Goal: Task Accomplishment & Management: Manage account settings

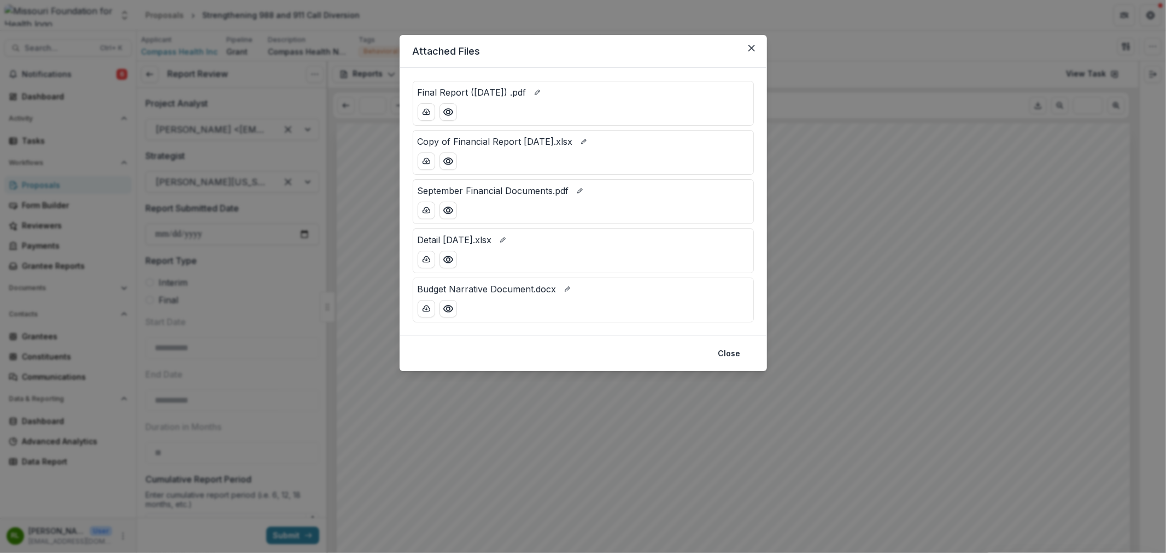
scroll to position [303, 0]
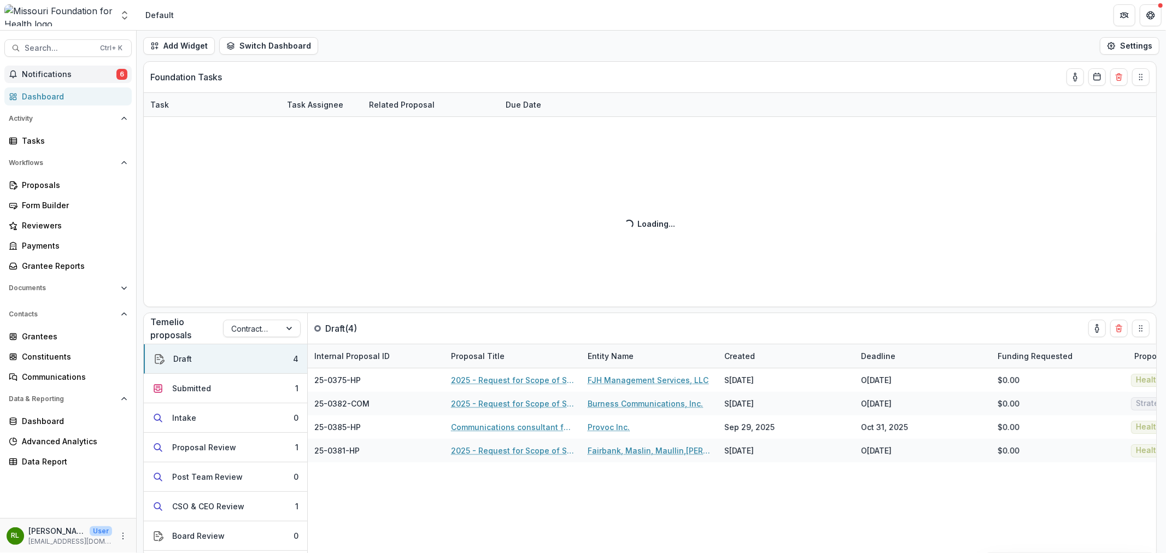
click at [79, 77] on span "Notifications" at bounding box center [69, 74] width 95 height 9
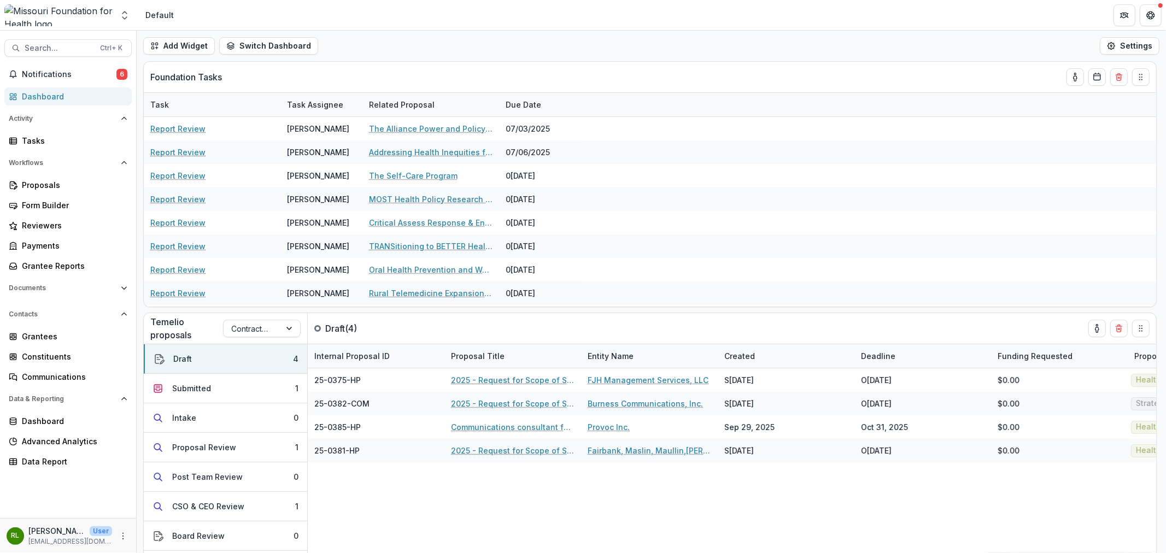
click at [458, 42] on div "Add Widget Switch Dashboard Default DLS Dashboard New Dashboard Settings" at bounding box center [651, 46] width 1029 height 31
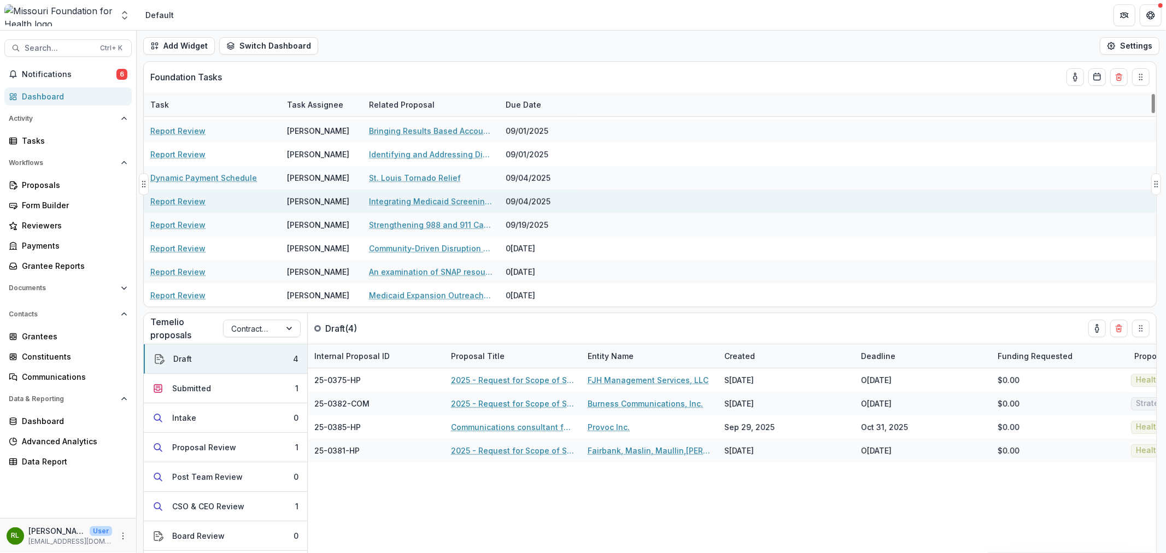
scroll to position [425, 0]
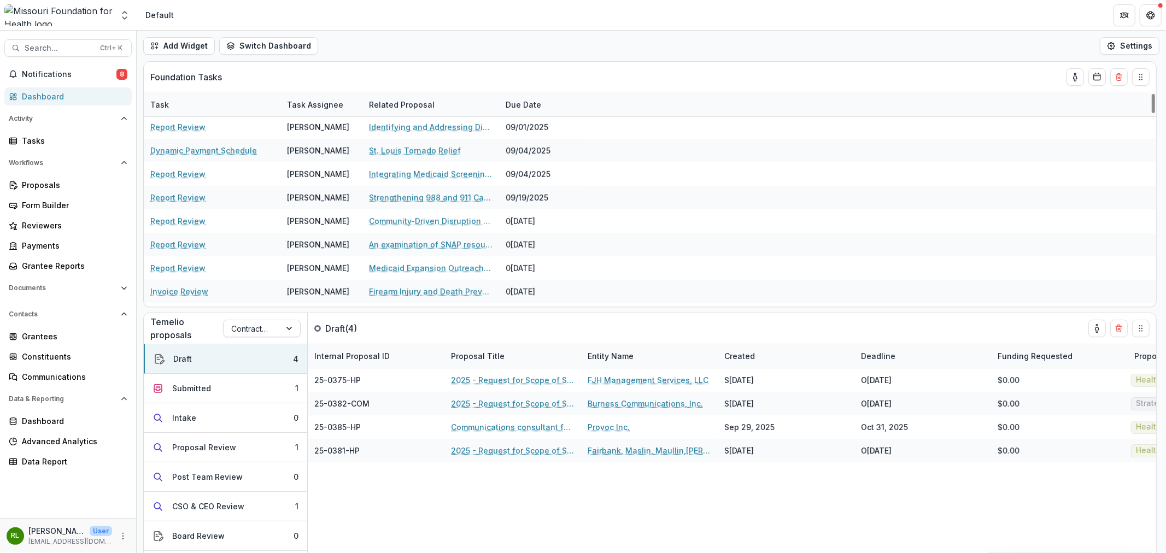
click at [506, 45] on div "Add Widget Switch Dashboard Default DLS Dashboard New Dashboard Settings" at bounding box center [651, 46] width 1029 height 31
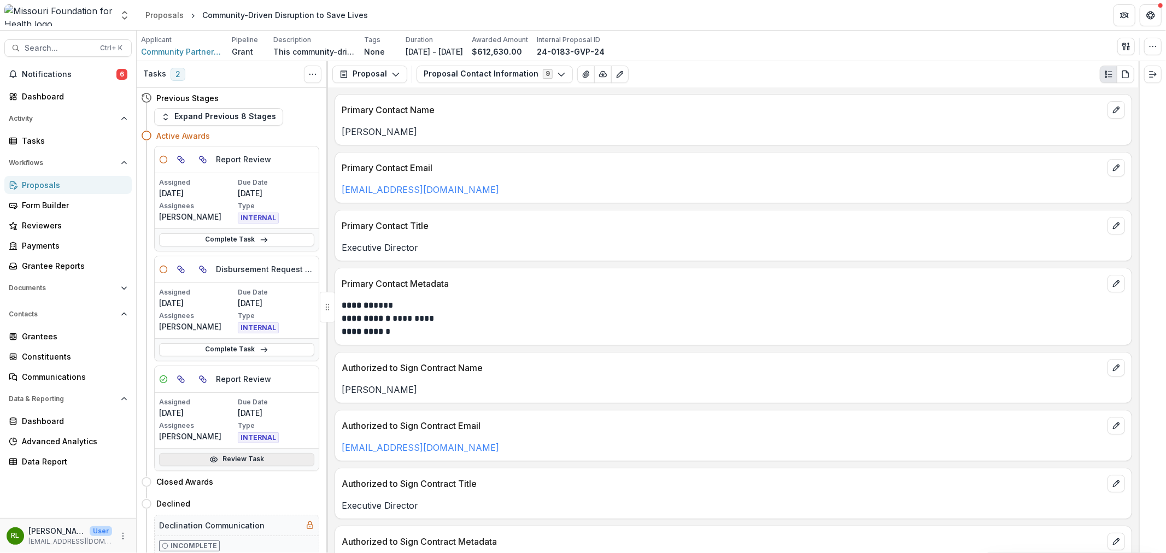
click at [247, 460] on link "Review Task" at bounding box center [236, 459] width 155 height 13
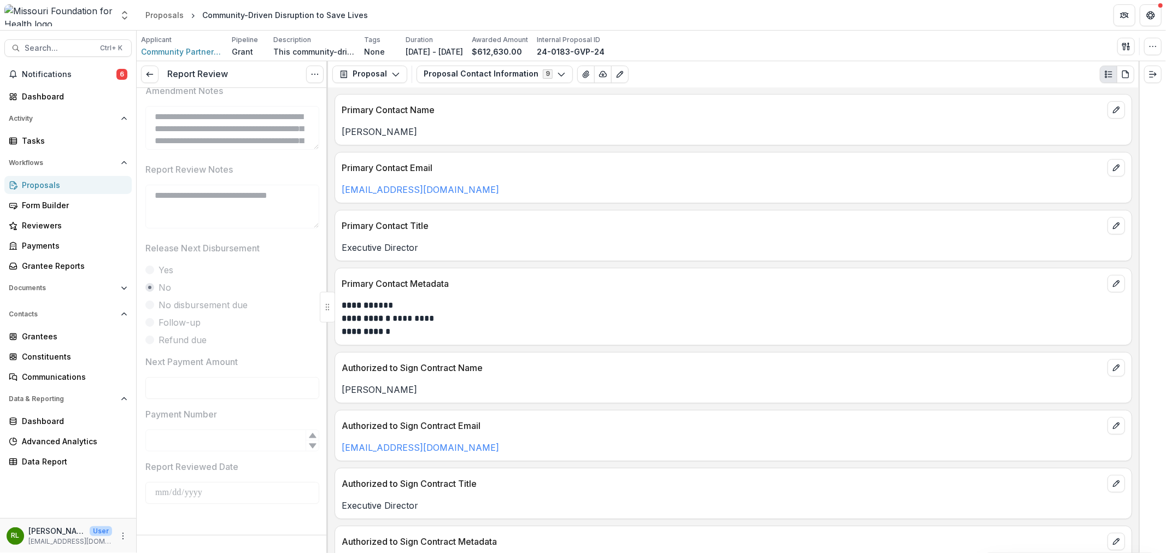
scroll to position [925, 0]
click at [149, 70] on icon at bounding box center [149, 74] width 9 height 9
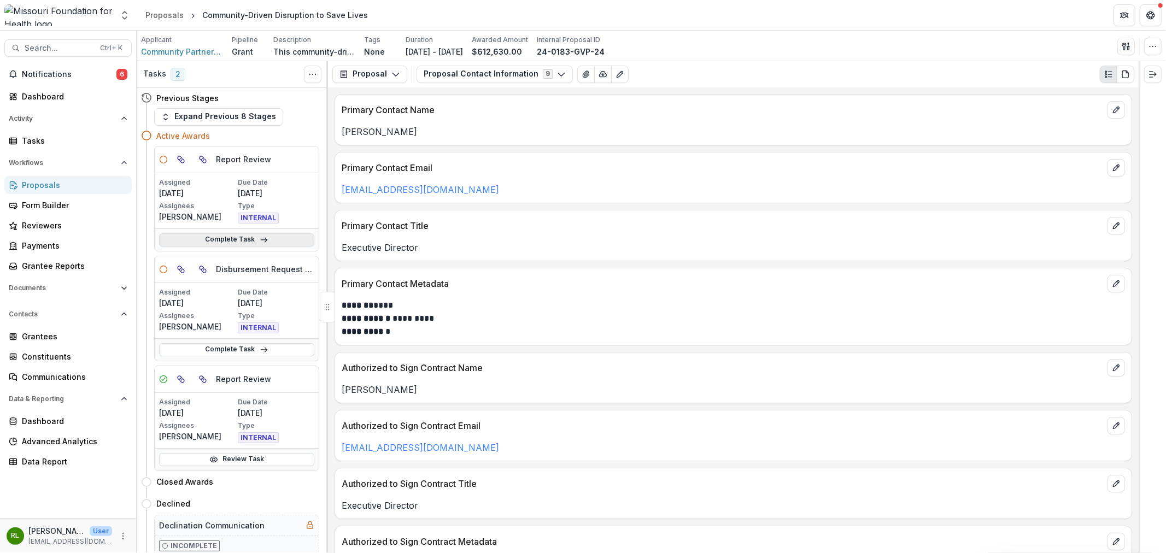
click at [270, 244] on link "Complete Task" at bounding box center [236, 239] width 155 height 13
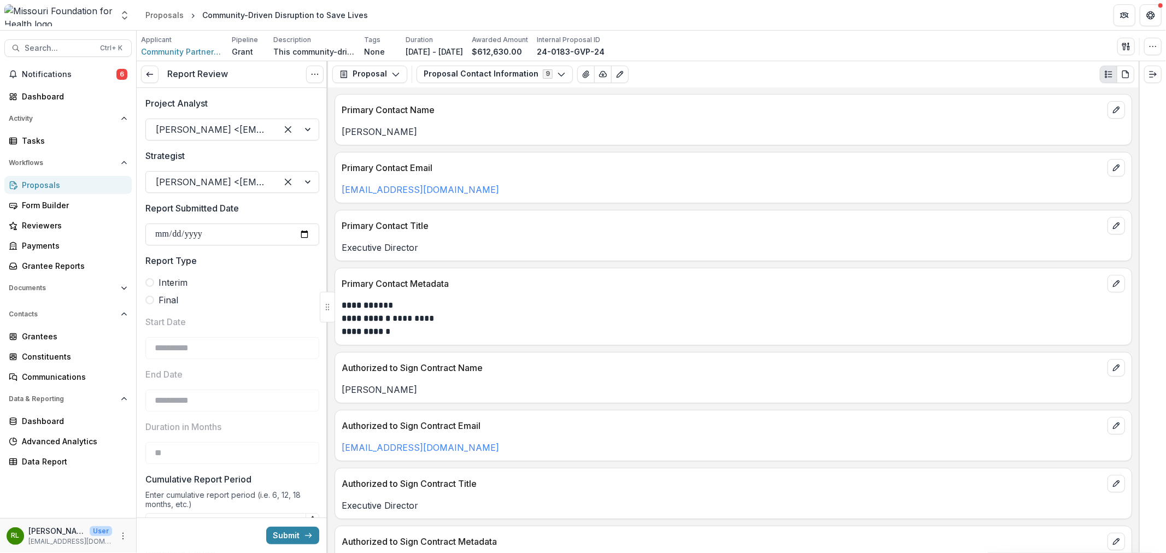
type input "********"
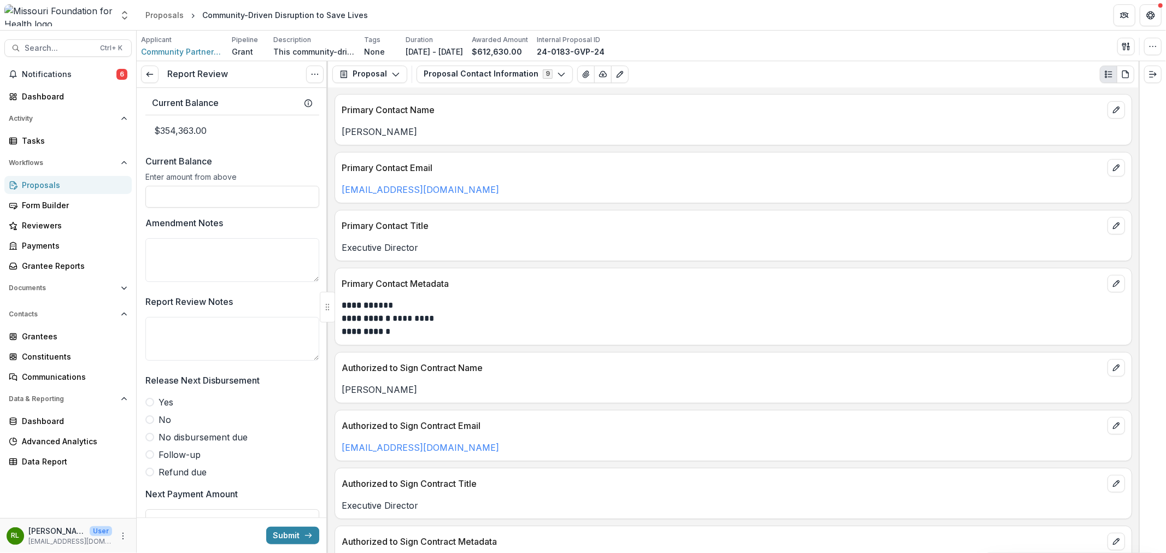
scroll to position [943, 0]
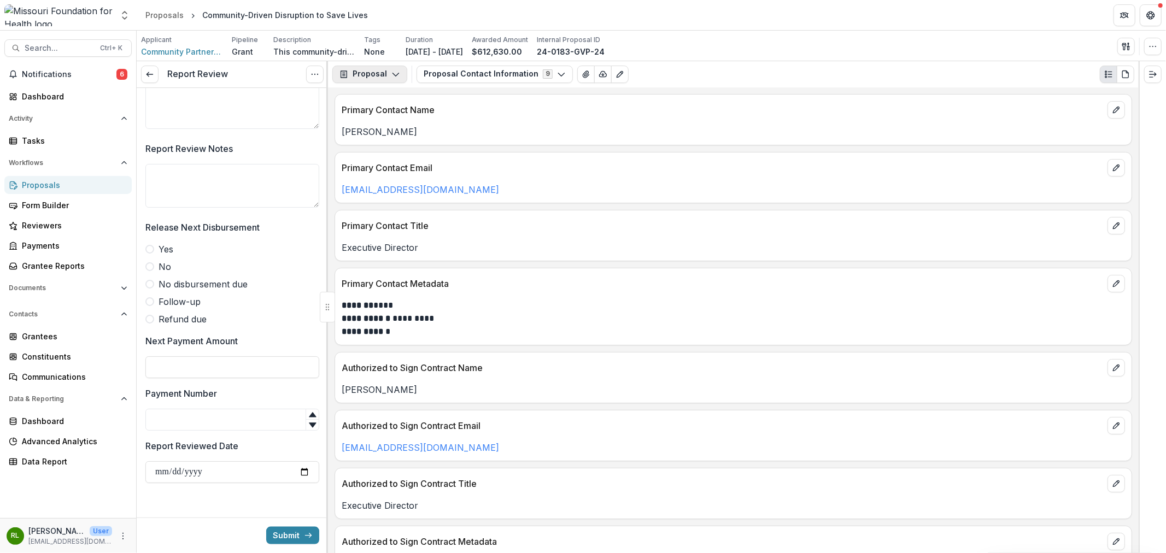
click at [395, 69] on button "Proposal" at bounding box center [369, 74] width 75 height 17
click at [394, 130] on div "Reports" at bounding box center [404, 134] width 100 height 11
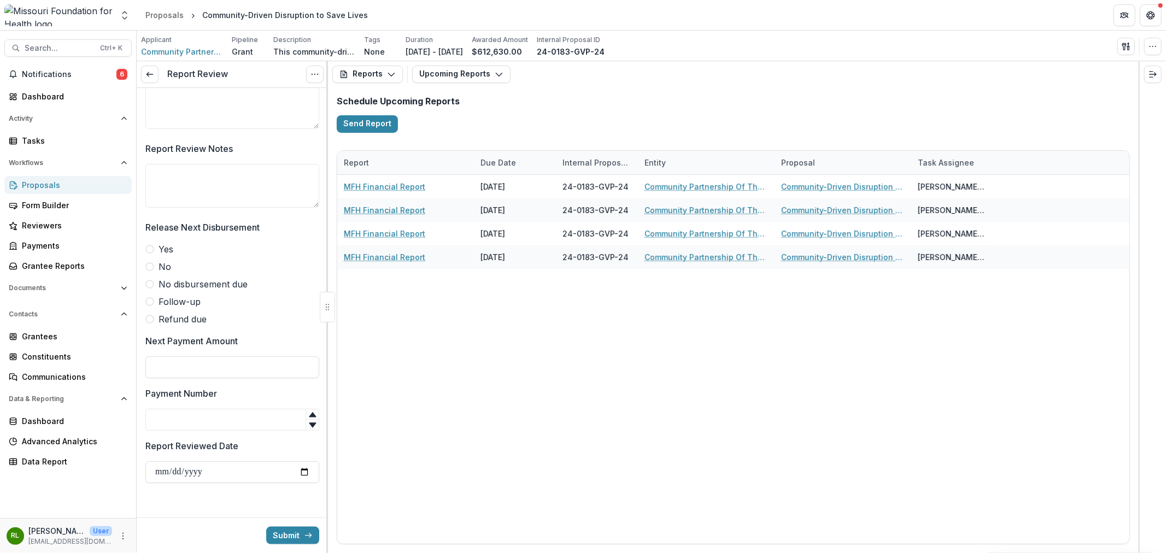
click at [436, 345] on div "MFH Financial Report 03/15/2026 24-0183-GVP-24 Community Partnership Of The Oza…" at bounding box center [733, 359] width 792 height 369
click at [374, 75] on button "Reports" at bounding box center [367, 74] width 71 height 17
click at [390, 75] on polyline "button" at bounding box center [391, 74] width 6 height 3
click at [469, 68] on button "Upcoming Reports" at bounding box center [461, 74] width 98 height 17
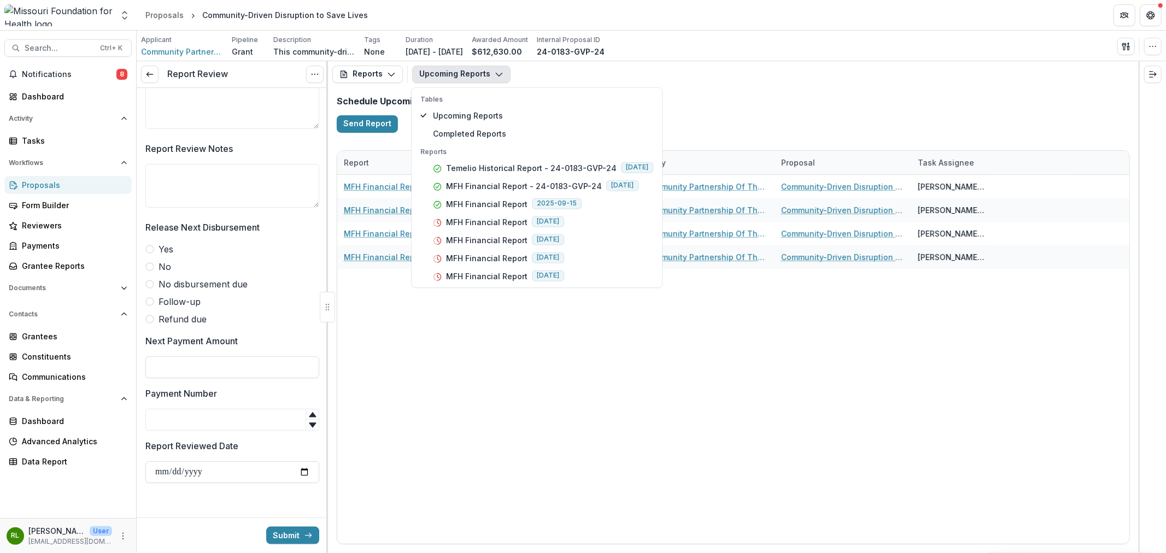
click at [469, 68] on button "Upcoming Reports" at bounding box center [461, 74] width 98 height 17
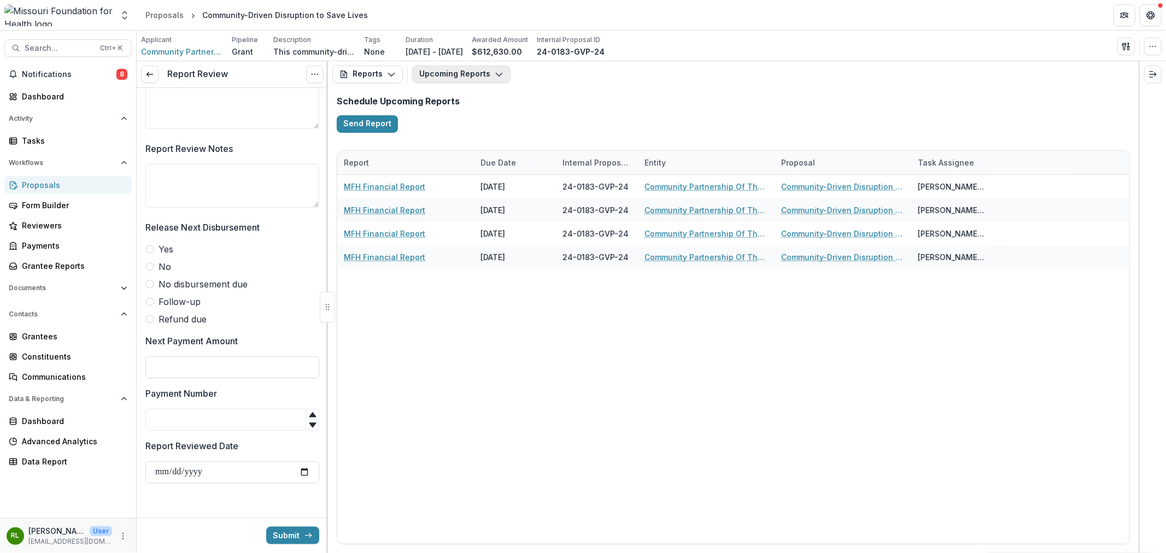
click at [466, 67] on button "Upcoming Reports" at bounding box center [461, 74] width 98 height 17
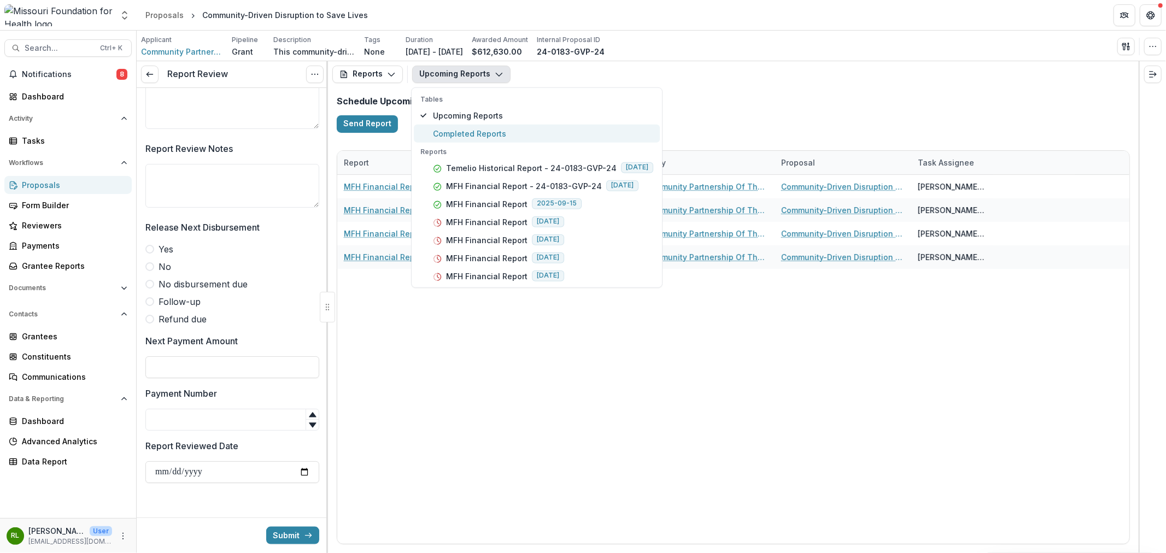
click at [477, 134] on span "Completed Reports" at bounding box center [543, 132] width 220 height 11
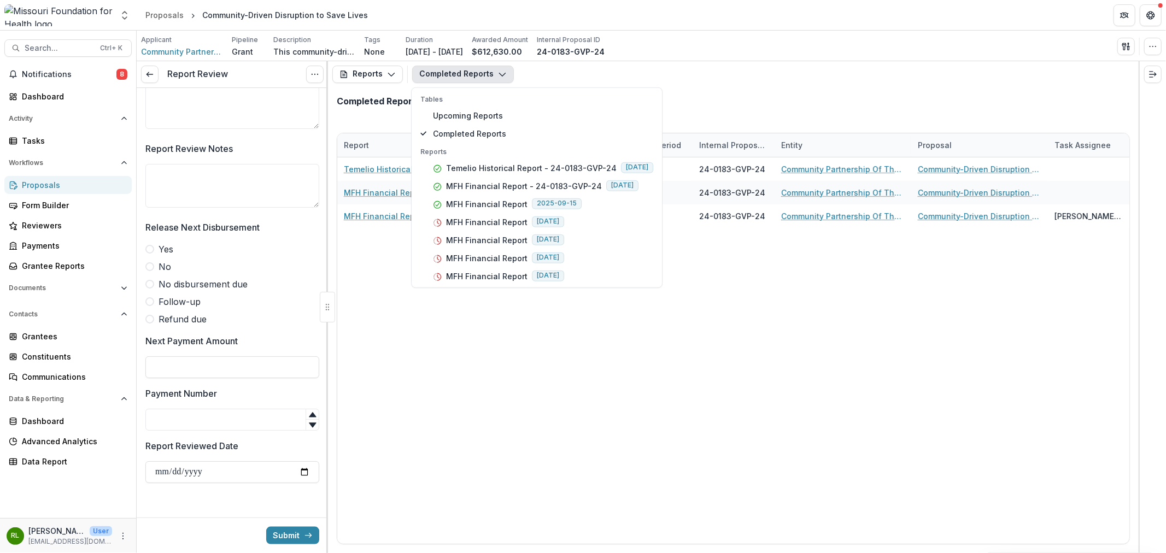
click at [730, 96] on div "Completed Reports" at bounding box center [733, 105] width 811 height 37
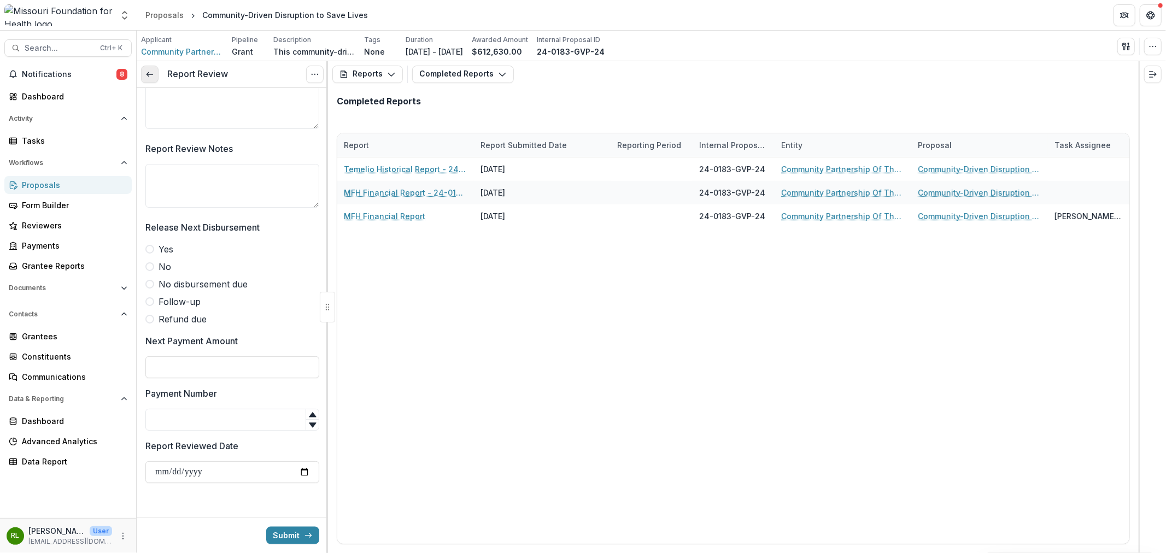
click at [150, 79] on link at bounding box center [149, 74] width 17 height 17
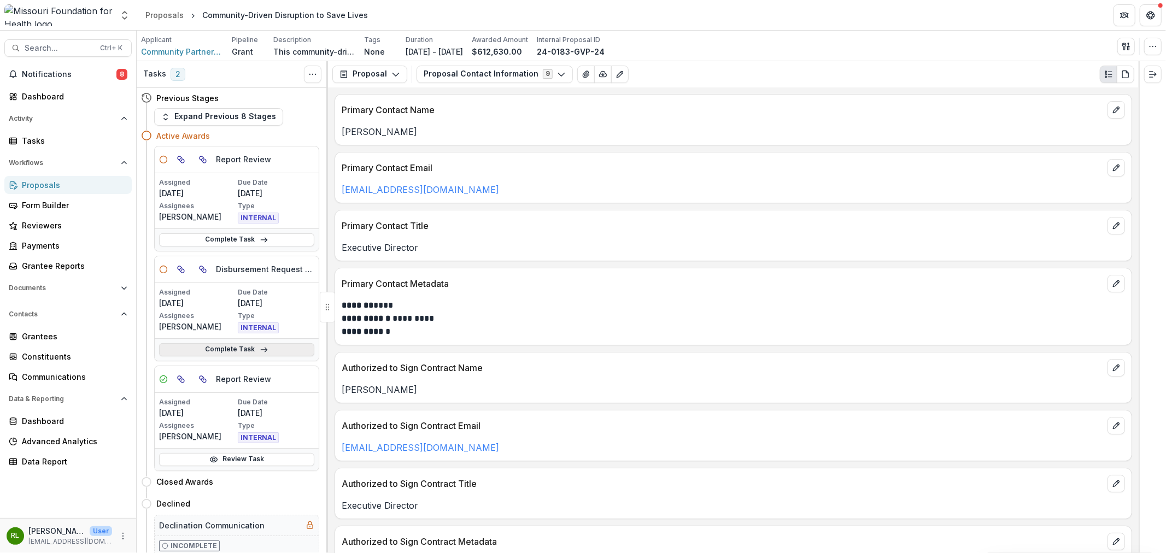
click at [281, 348] on link "Complete Task" at bounding box center [236, 349] width 155 height 13
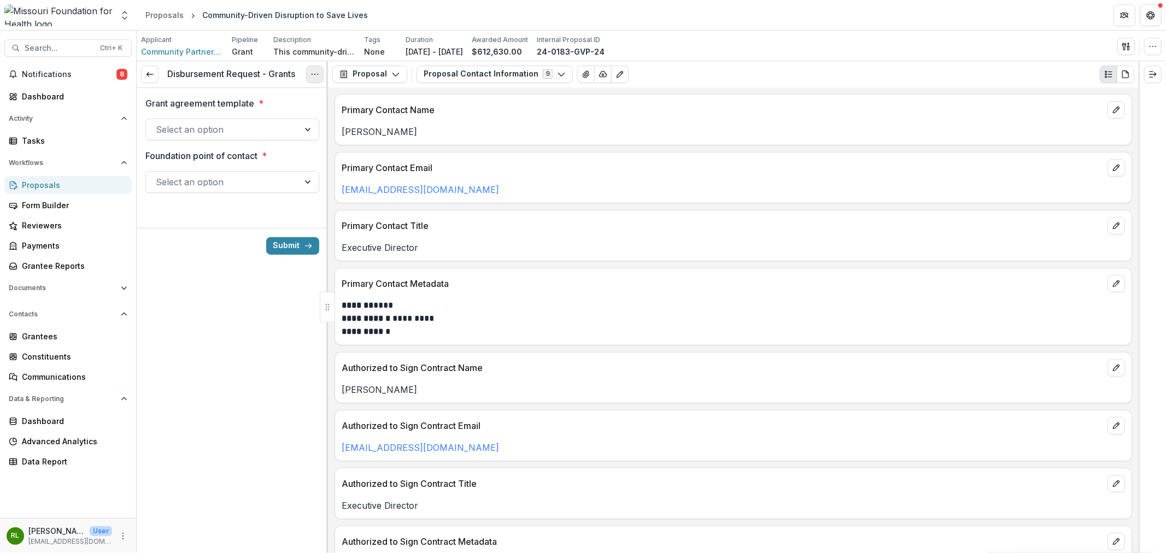
click at [307, 71] on button "Options" at bounding box center [314, 74] width 17 height 17
click at [269, 120] on button "Cancel Task" at bounding box center [262, 122] width 117 height 18
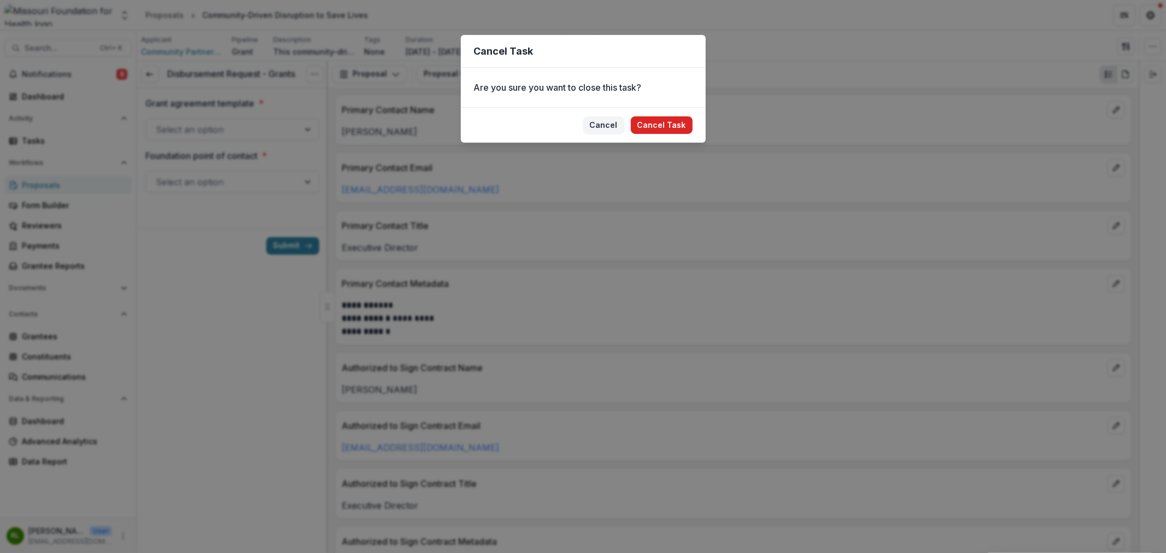
click at [670, 121] on button "Cancel Task" at bounding box center [662, 124] width 62 height 17
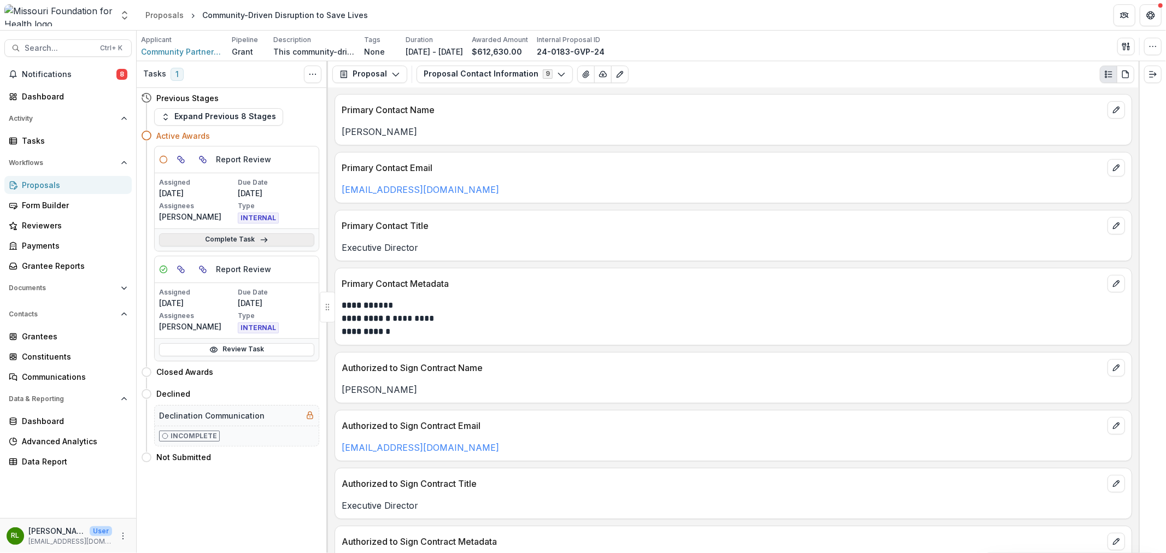
click at [285, 237] on link "Complete Task" at bounding box center [236, 239] width 155 height 13
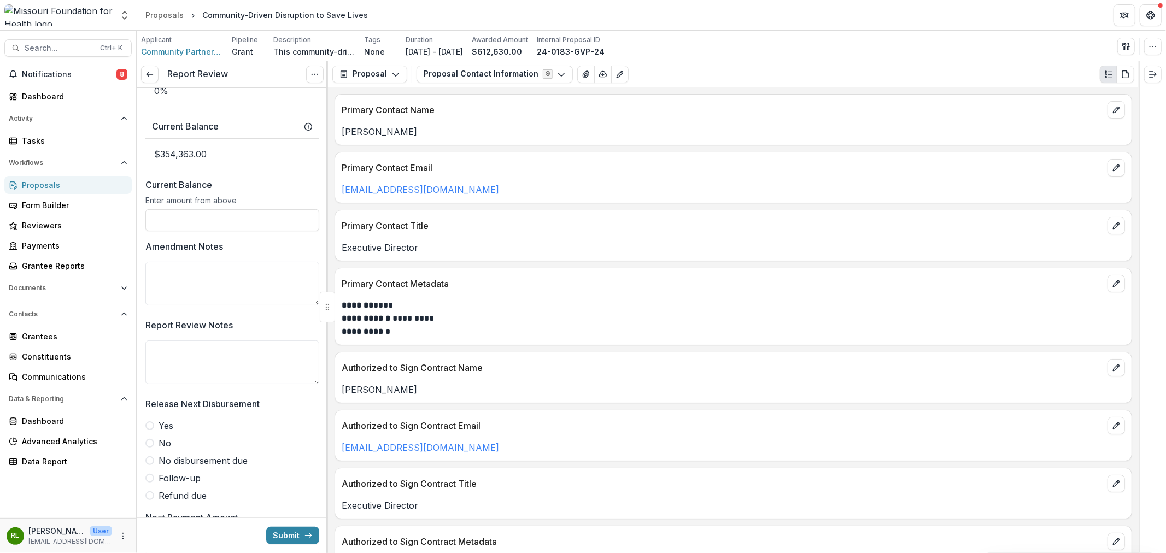
scroll to position [943, 0]
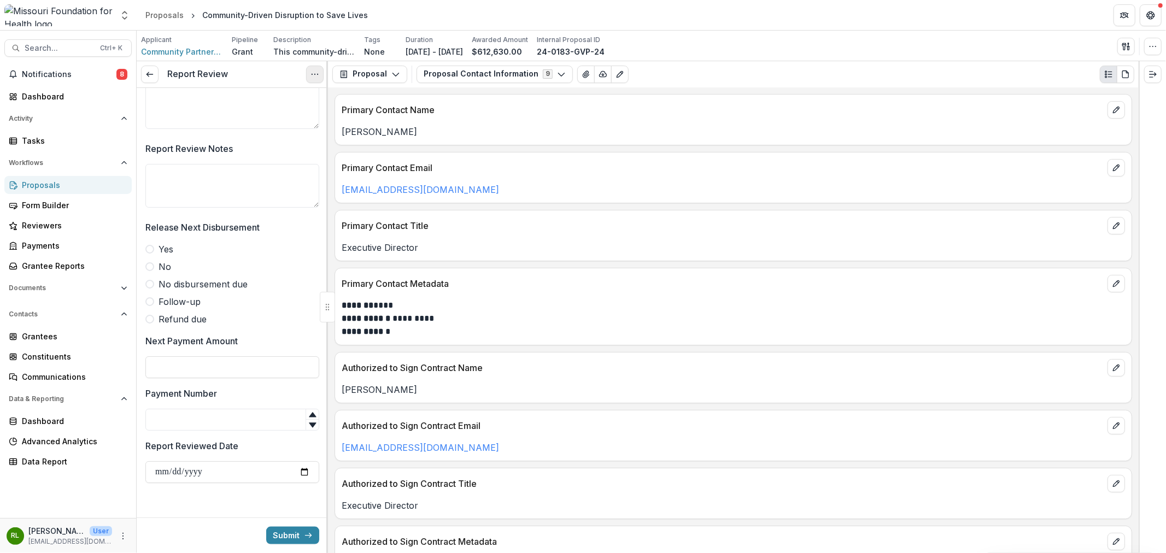
click at [312, 71] on icon "Options" at bounding box center [315, 74] width 9 height 9
click at [263, 121] on button "Cancel Task" at bounding box center [262, 122] width 117 height 18
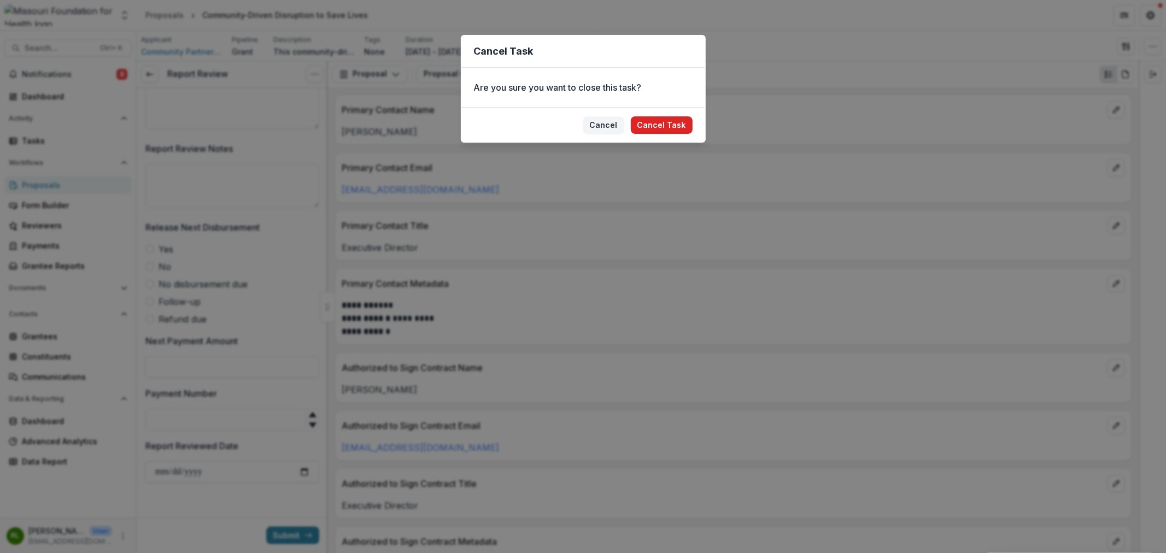
click at [664, 128] on button "Cancel Task" at bounding box center [662, 124] width 62 height 17
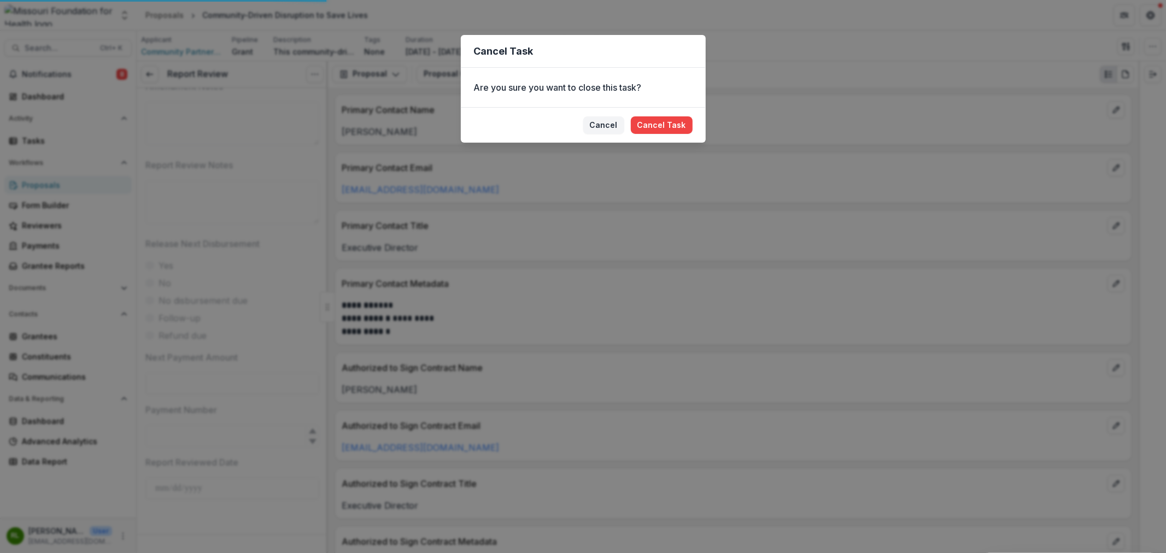
scroll to position [925, 0]
